Goal: Book appointment/travel/reservation

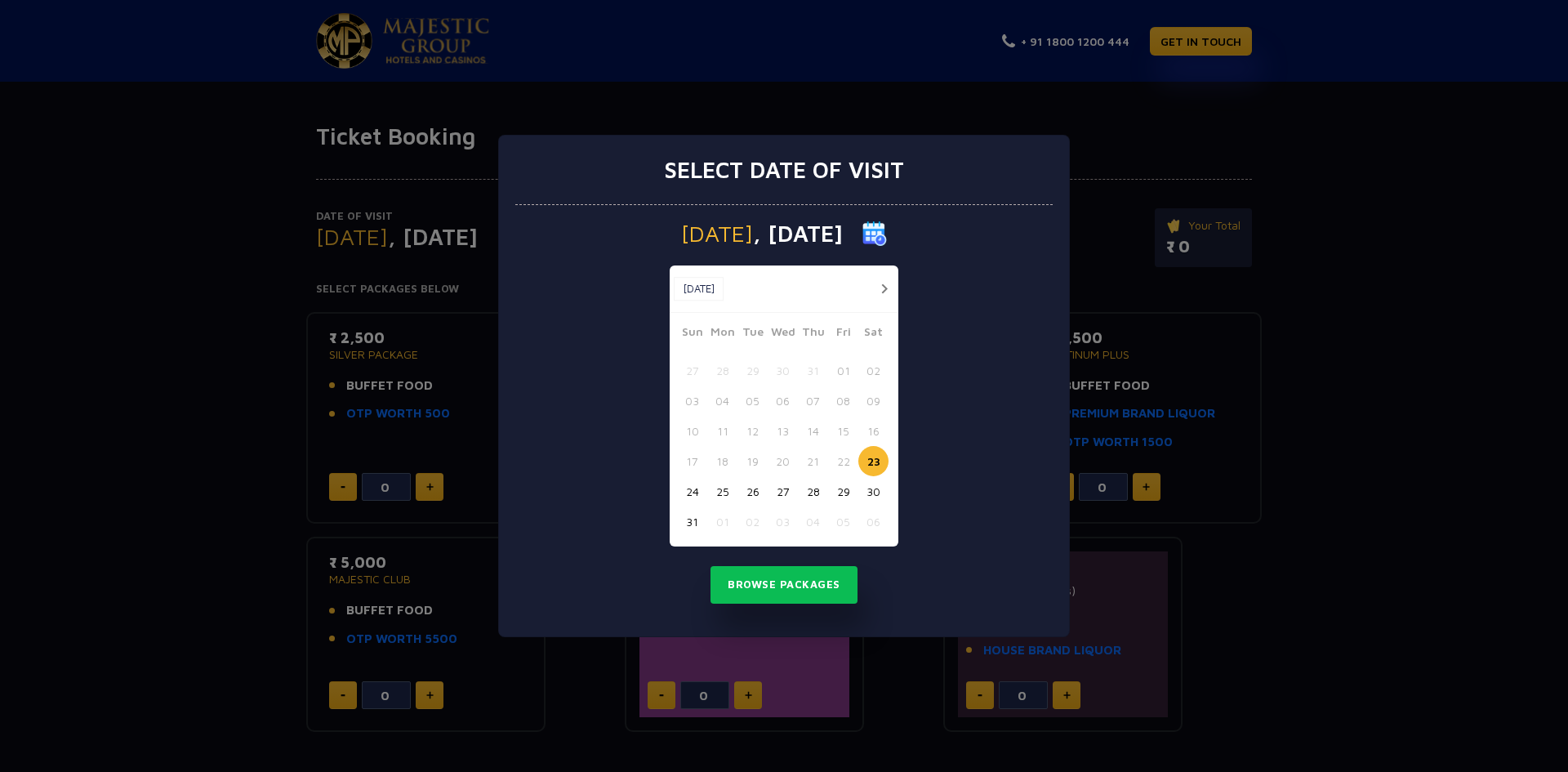
click at [724, 489] on button "25" at bounding box center [722, 491] width 30 height 30
click at [740, 492] on button "26" at bounding box center [753, 491] width 30 height 30
click at [729, 491] on button "25" at bounding box center [722, 491] width 30 height 30
click at [754, 491] on button "26" at bounding box center [753, 491] width 30 height 30
click at [804, 583] on button "Browse Packages" at bounding box center [784, 585] width 147 height 37
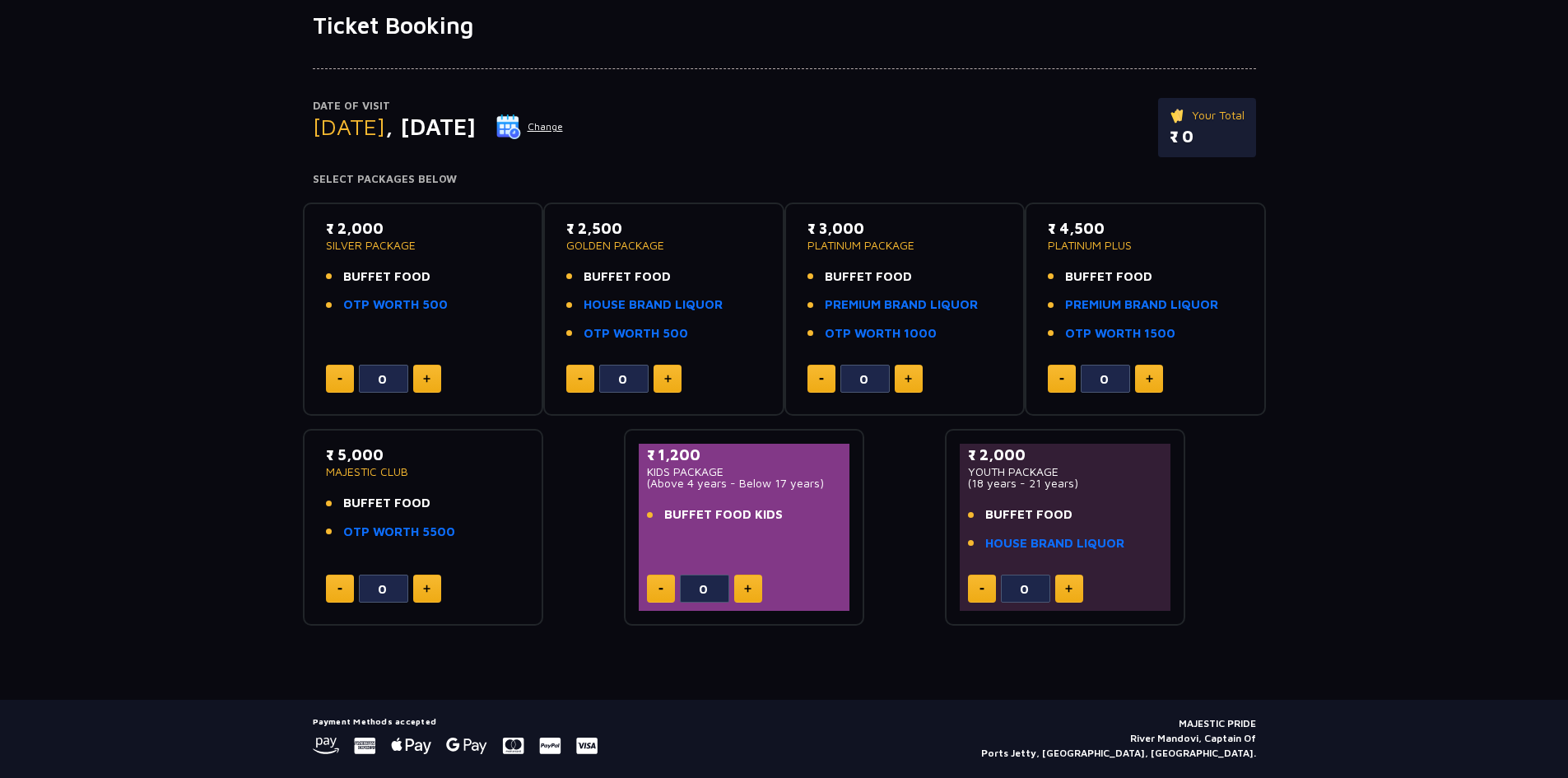
scroll to position [112, 0]
click at [766, 512] on span "BUFFET FOOD KIDS" at bounding box center [723, 515] width 119 height 19
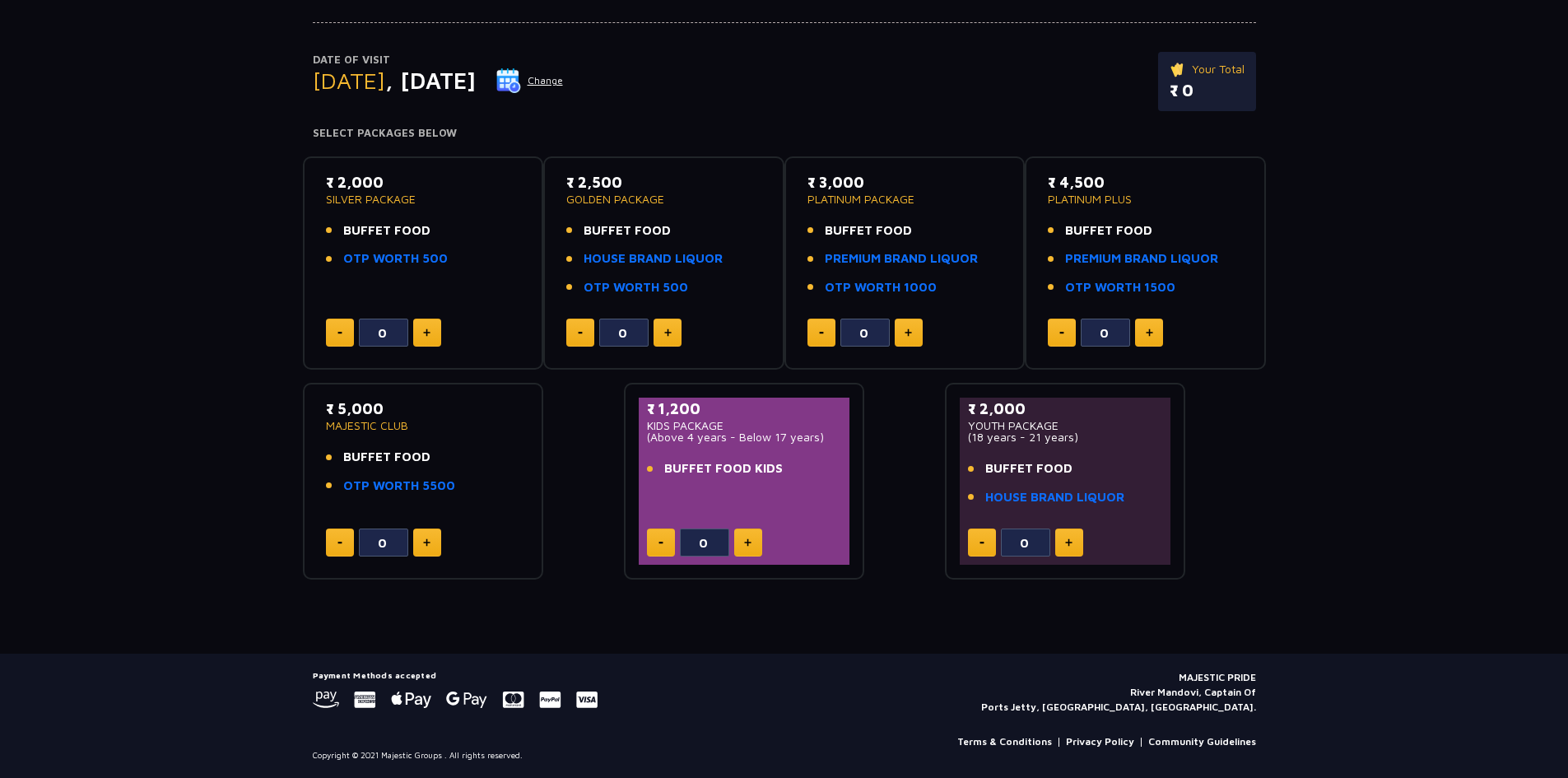
scroll to position [157, 0]
click at [425, 334] on img at bounding box center [427, 333] width 7 height 8
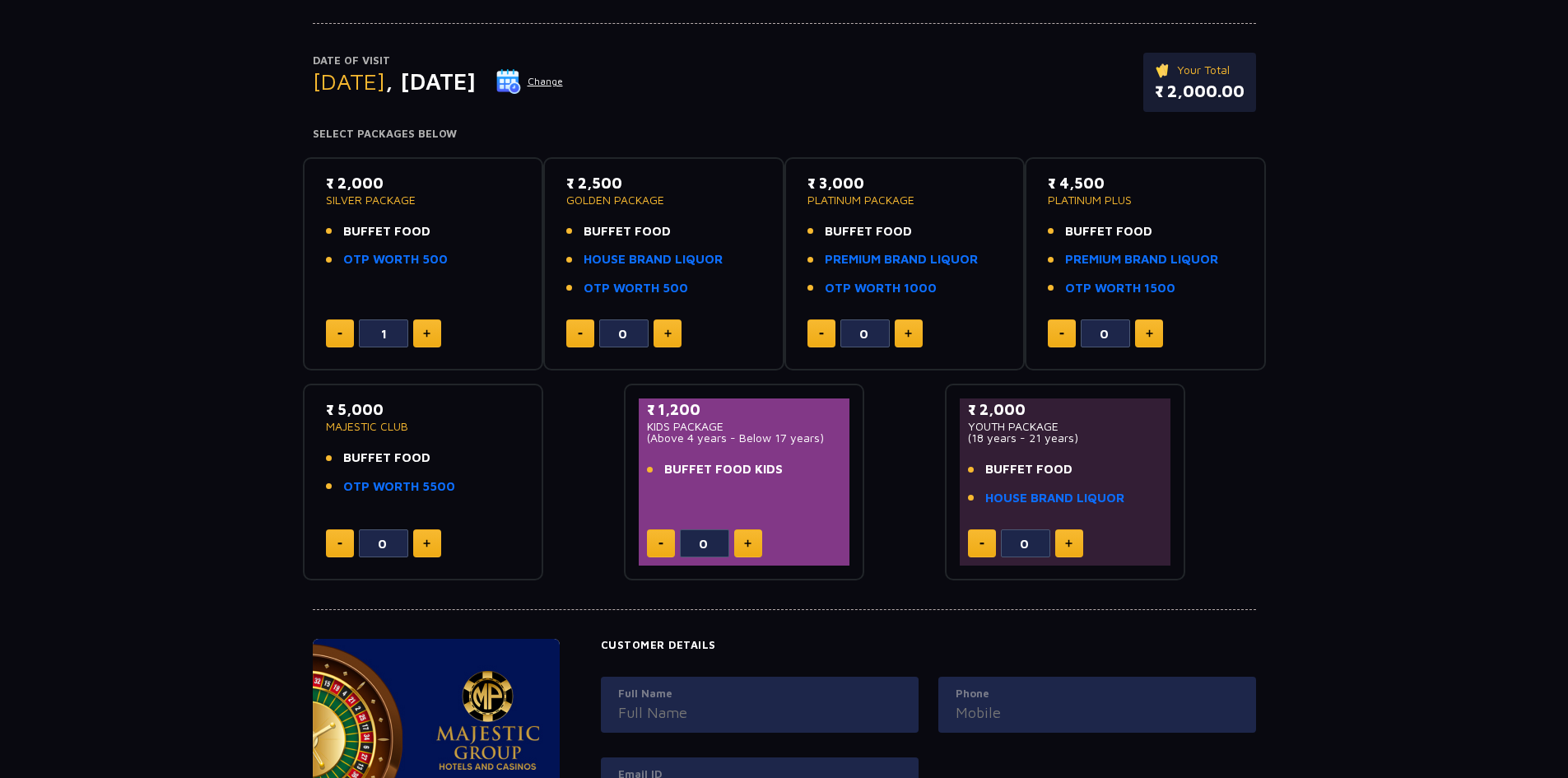
click at [335, 332] on button at bounding box center [340, 334] width 28 height 28
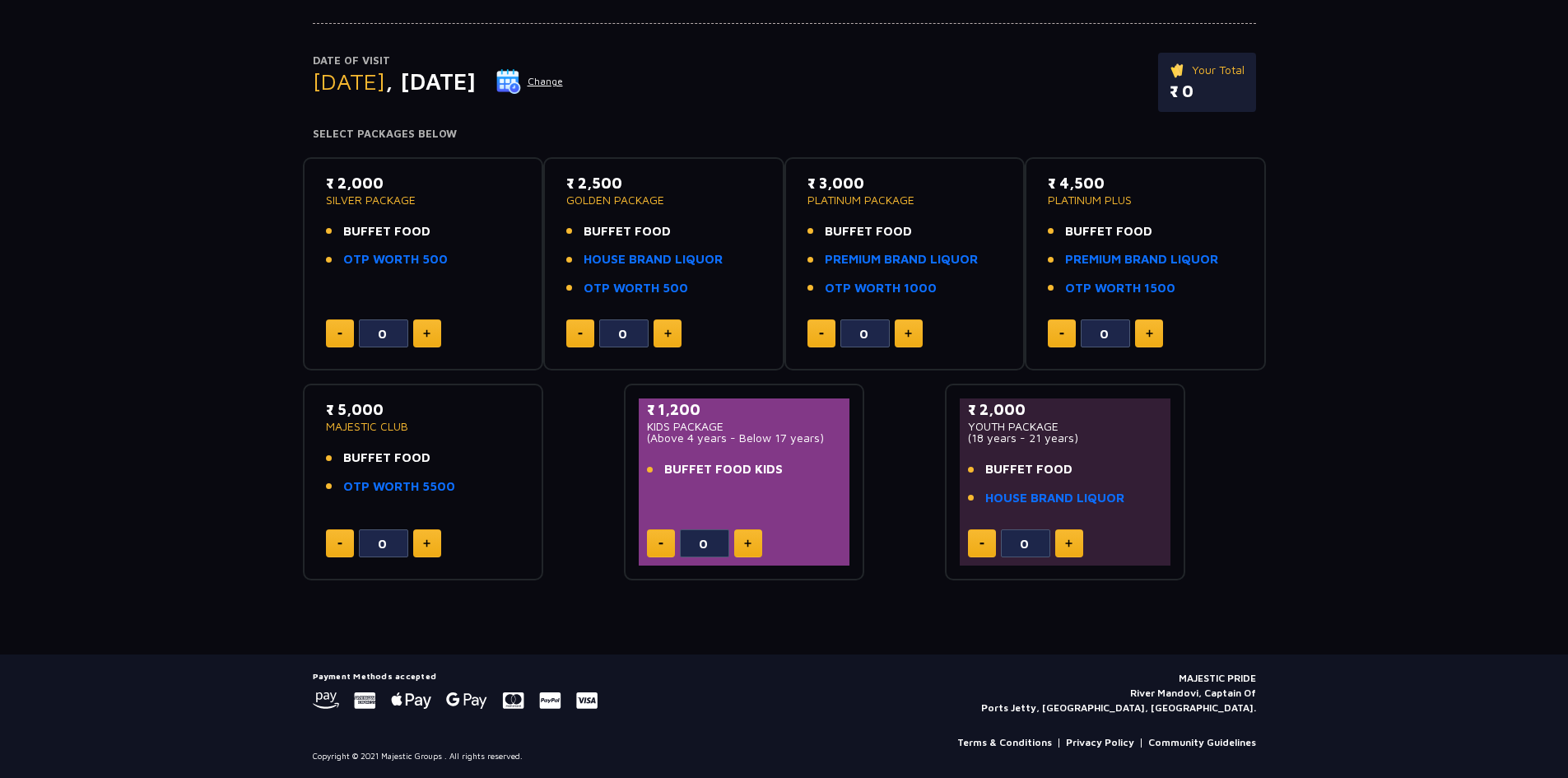
click at [429, 332] on img at bounding box center [427, 333] width 7 height 8
type input "1"
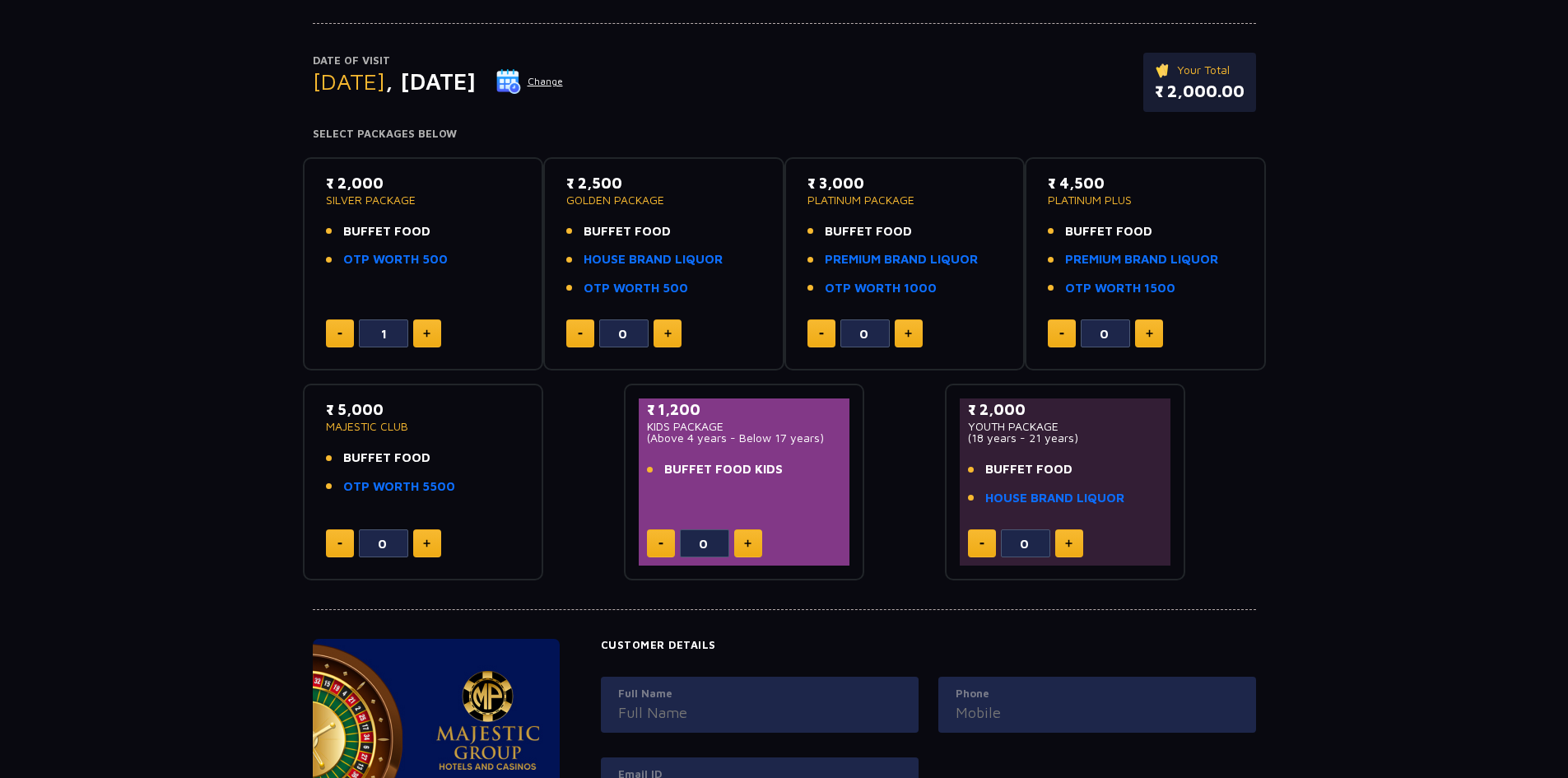
click at [757, 544] on button at bounding box center [748, 544] width 28 height 28
type input "1"
click at [421, 323] on button at bounding box center [428, 334] width 28 height 28
type input "2"
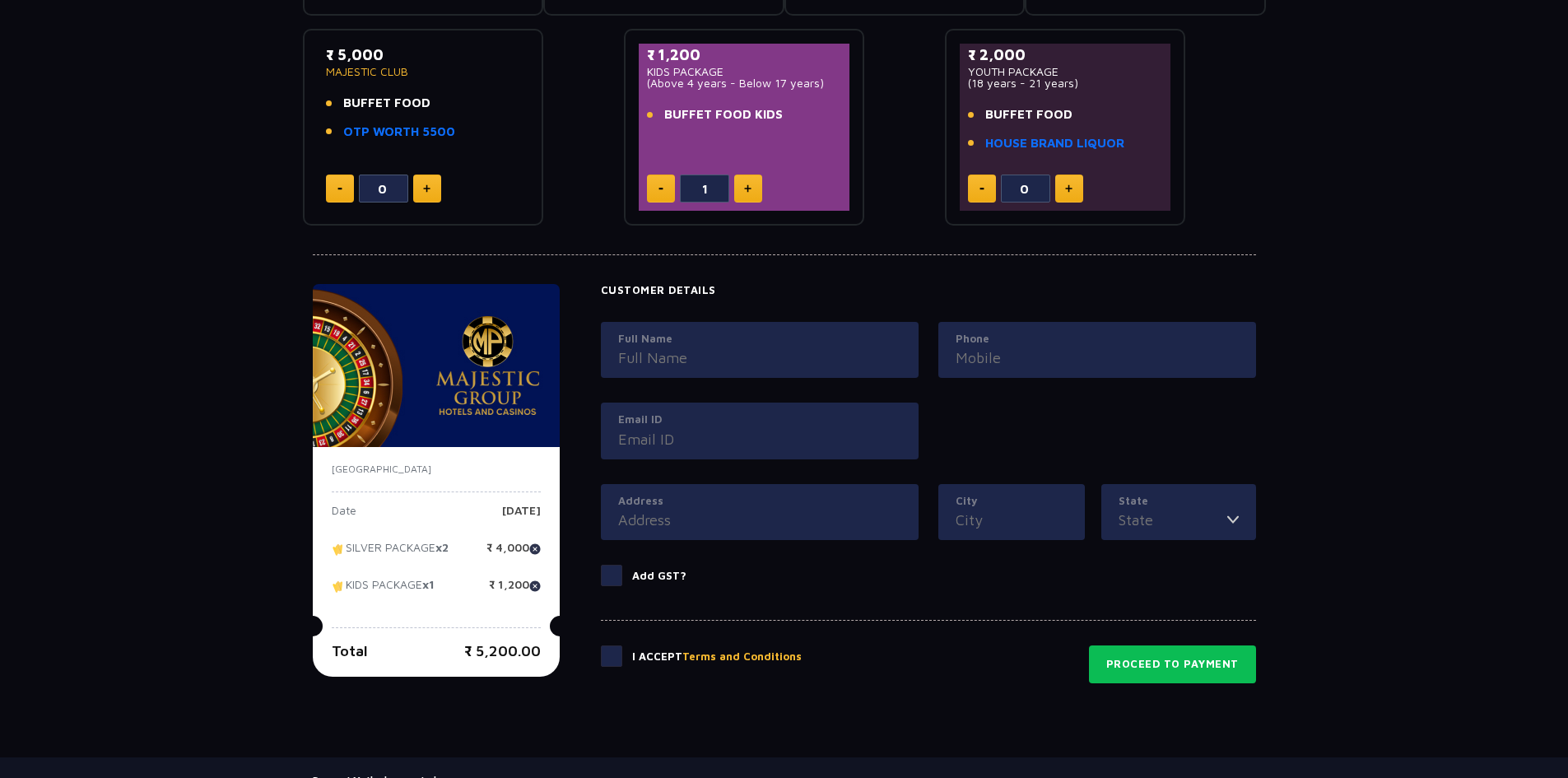
scroll to position [529, 0]
